Goal: Information Seeking & Learning: Find specific fact

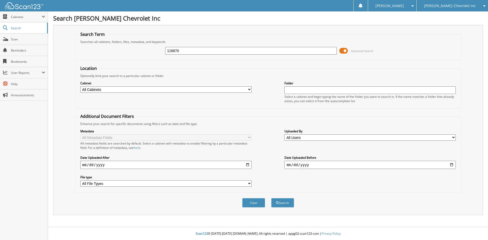
type input "116670"
click at [271, 198] on button "Search" at bounding box center [282, 202] width 23 height 9
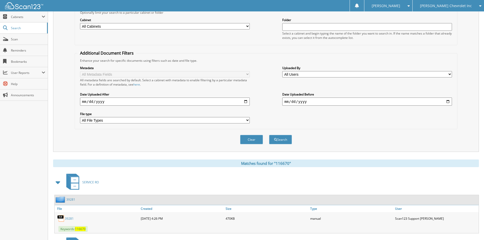
scroll to position [102, 0]
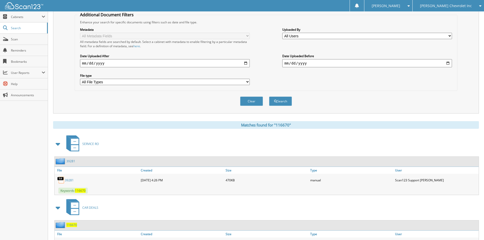
click at [58, 142] on span at bounding box center [58, 143] width 7 height 9
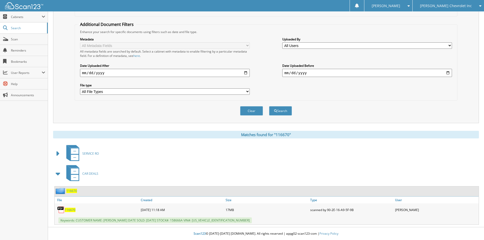
scroll to position [92, 0]
drag, startPoint x: 76, startPoint y: 219, endPoint x: 269, endPoint y: 218, distance: 192.4
click at [269, 218] on div "Keywords: CUSTOMER NAME: JUSTIN NICHOLAS ATKINS DATE SOLD: 08/13/2025 STOCK#: 1…" at bounding box center [267, 220] width 424 height 8
copy span "CUSTOMER NAME: JUSTIN NICHOLAS ATKINS DATE SOLD: 08/13/2025 STOCK#: 158666A VIN…"
click at [453, 6] on span "[PERSON_NAME] Chevrolet Inc" at bounding box center [446, 5] width 52 height 3
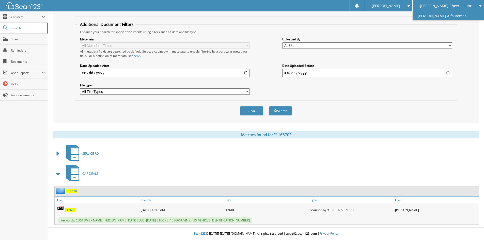
drag, startPoint x: 453, startPoint y: 14, endPoint x: 448, endPoint y: 12, distance: 5.7
click at [453, 14] on link "[PERSON_NAME] Alfa Romeo" at bounding box center [448, 15] width 71 height 9
